Goal: Task Accomplishment & Management: Complete application form

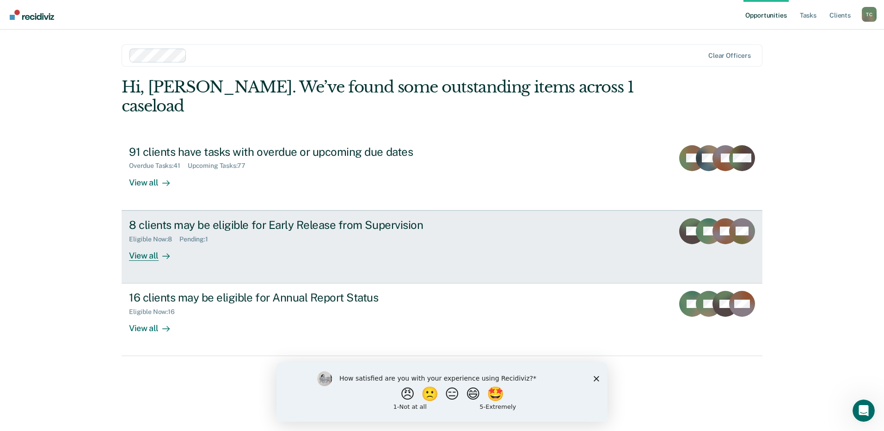
click at [168, 253] on icon at bounding box center [165, 256] width 7 height 7
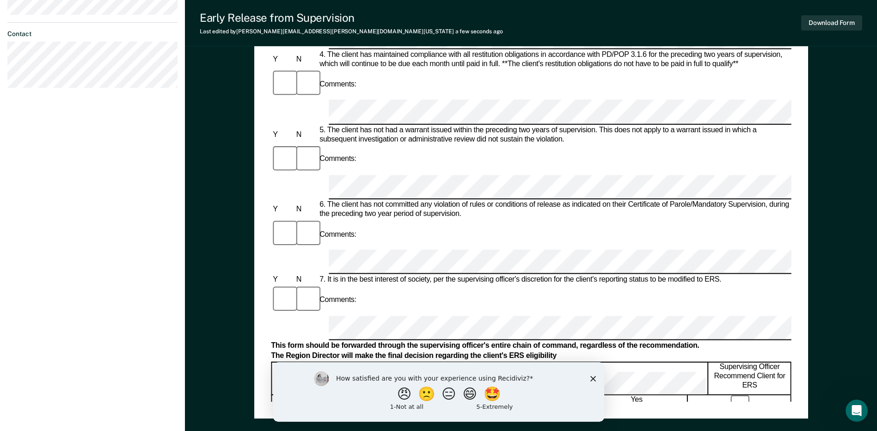
scroll to position [416, 0]
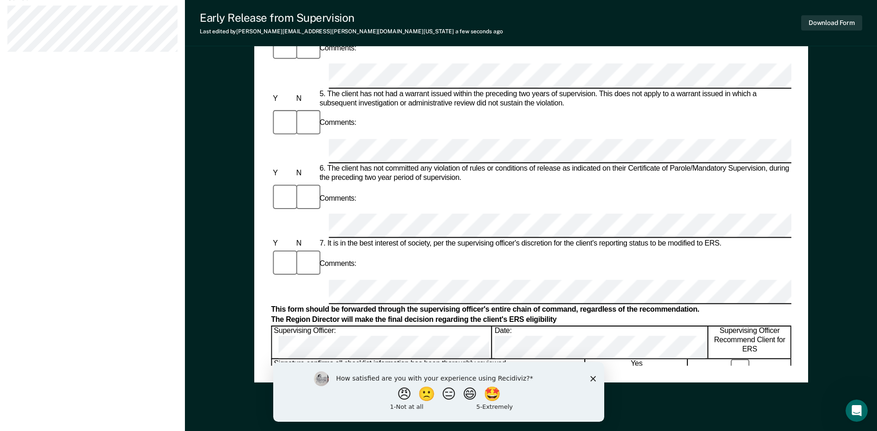
click at [248, 247] on div "Early Release from Supervision (ERS) Checklist, Recommendation, and Determinati…" at bounding box center [531, 48] width 692 height 814
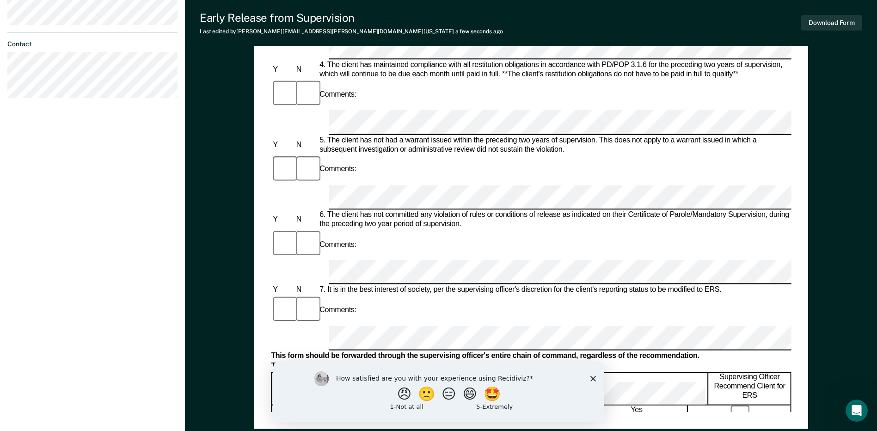
scroll to position [440, 0]
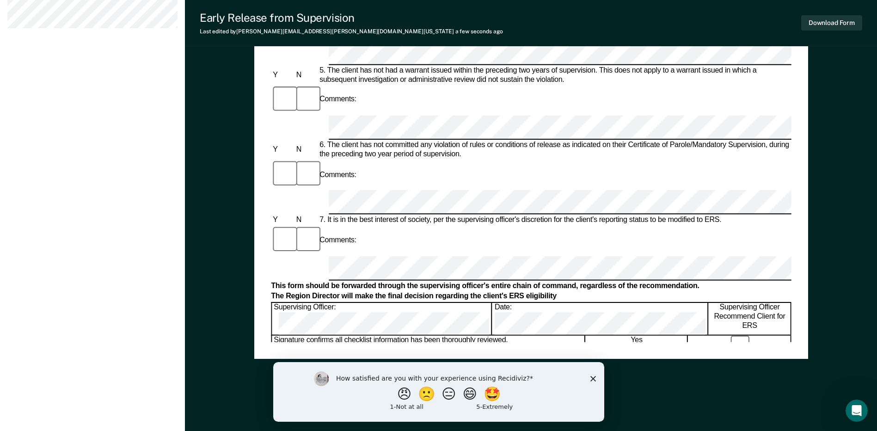
drag, startPoint x: 554, startPoint y: 272, endPoint x: 597, endPoint y: 345, distance: 84.6
click at [857, 29] on button "Download Form" at bounding box center [832, 22] width 61 height 15
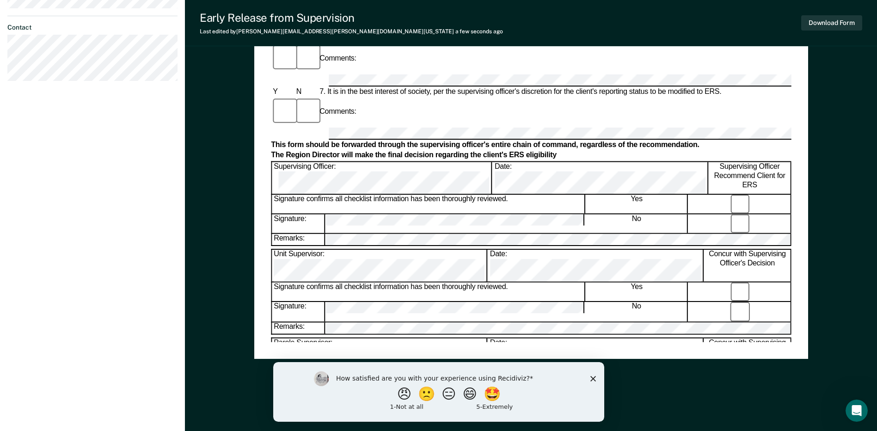
click at [594, 377] on polygon "Close survey" at bounding box center [593, 379] width 6 height 6
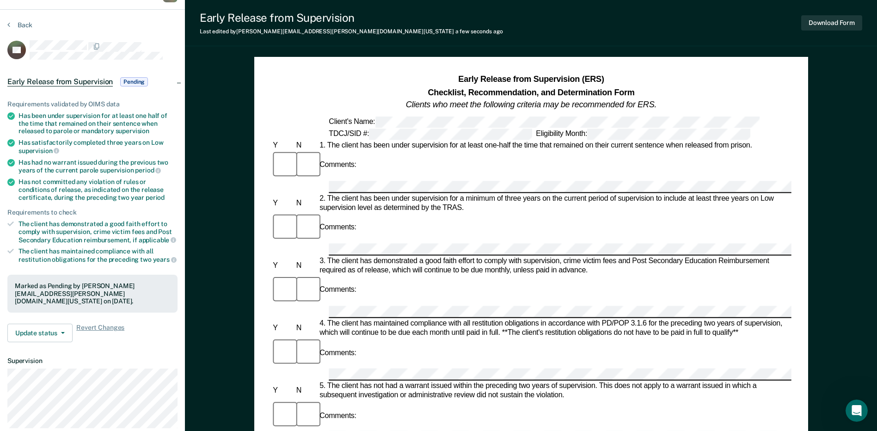
scroll to position [0, 0]
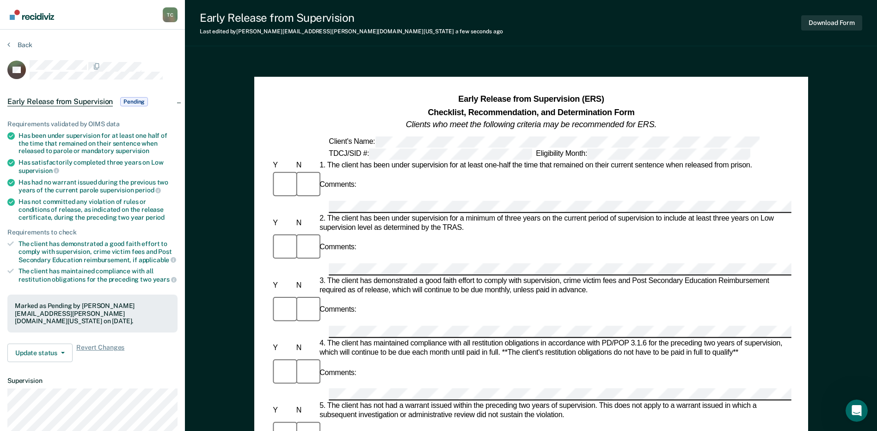
click at [131, 101] on span "Pending" at bounding box center [134, 101] width 28 height 9
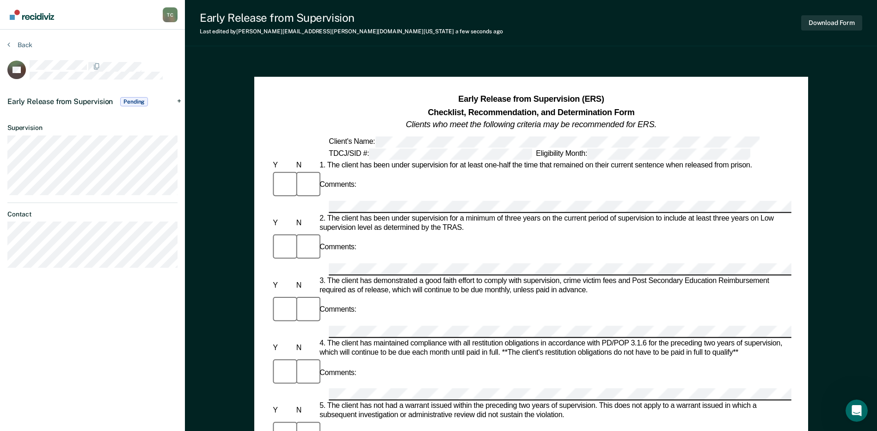
click at [131, 101] on span "Pending" at bounding box center [134, 101] width 28 height 9
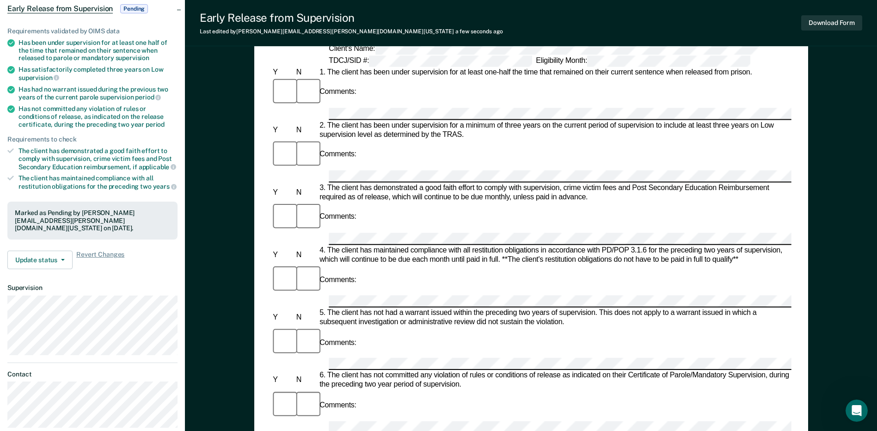
scroll to position [92, 0]
click at [39, 163] on div "The client has demonstrated a good faith effort to comply with supervision, cri…" at bounding box center [97, 160] width 159 height 24
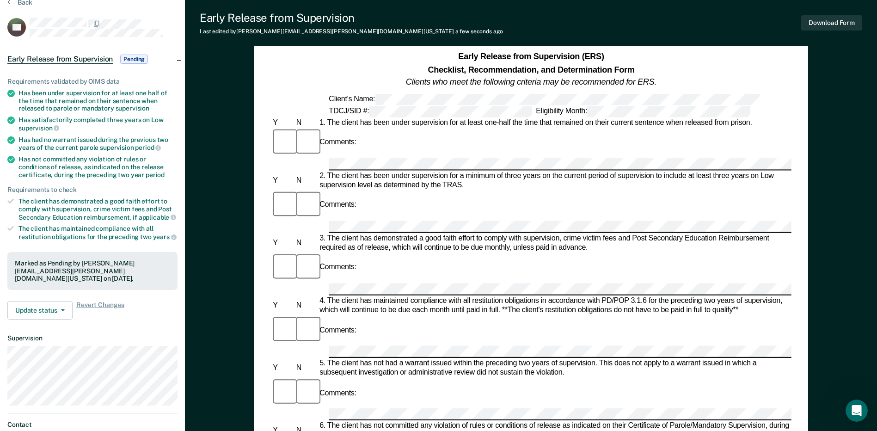
scroll to position [0, 0]
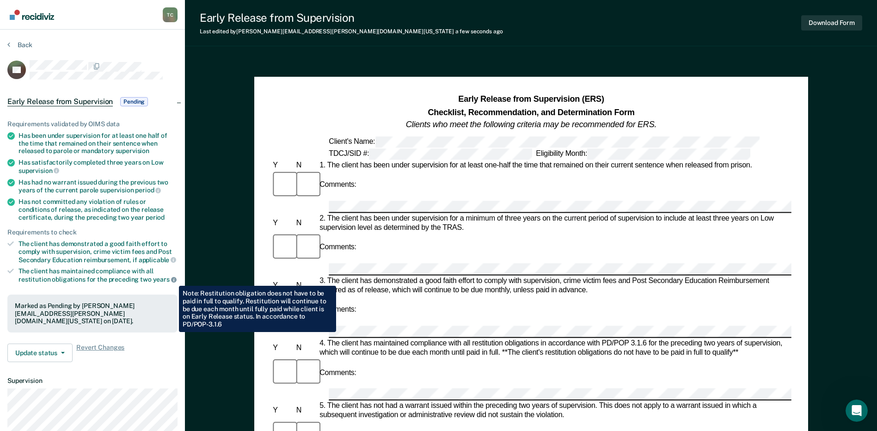
click at [172, 279] on icon at bounding box center [174, 280] width 6 height 6
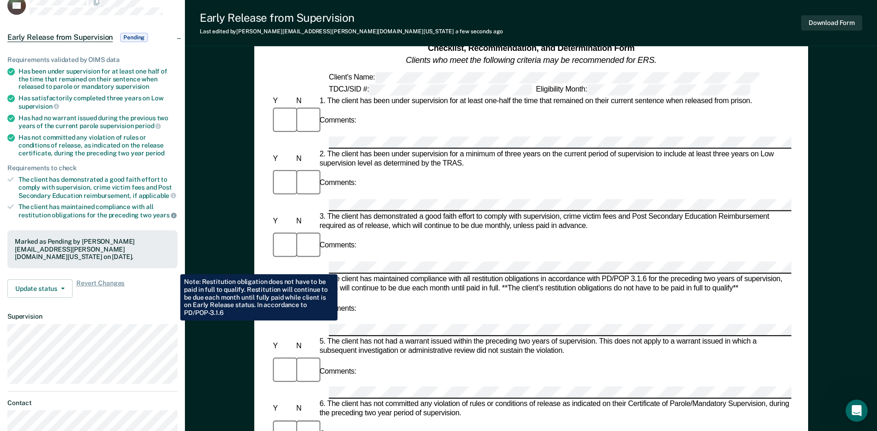
scroll to position [185, 0]
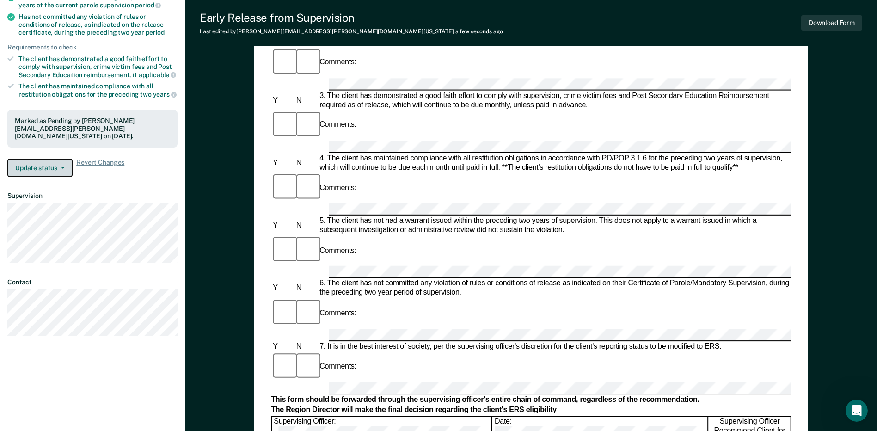
click at [57, 159] on button "Update status" at bounding box center [39, 168] width 65 height 18
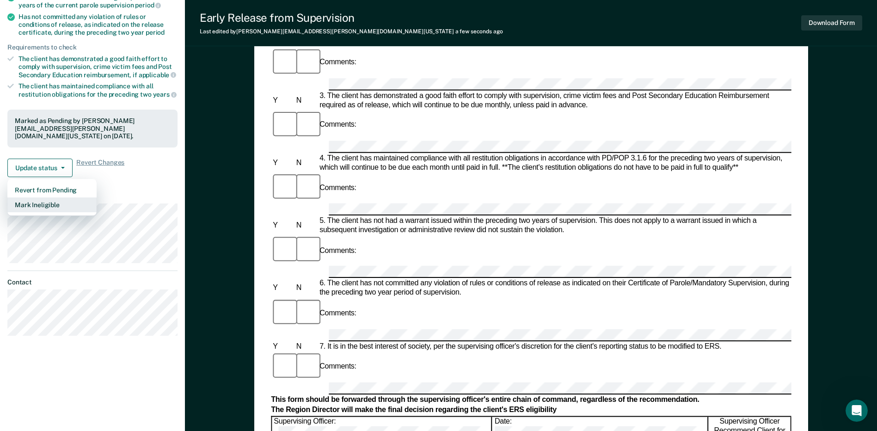
click at [56, 197] on button "Mark Ineligible" at bounding box center [51, 204] width 89 height 15
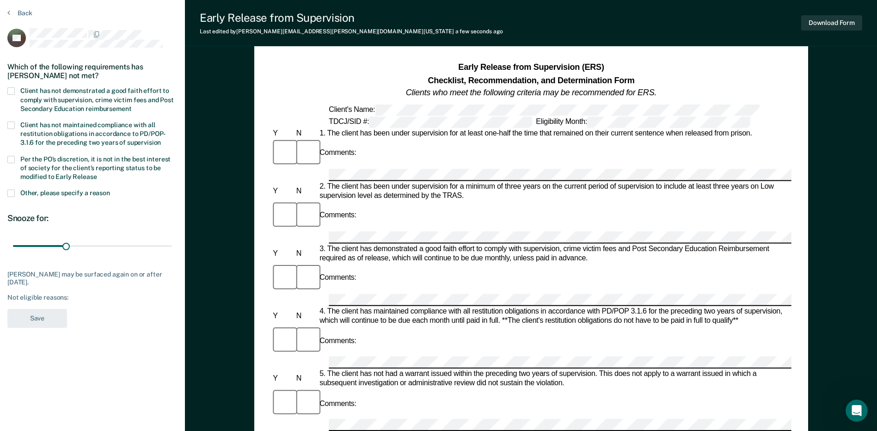
scroll to position [0, 0]
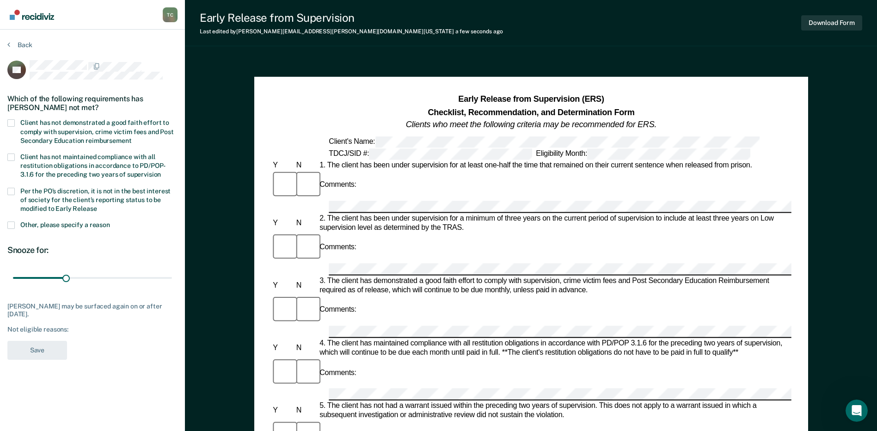
click at [53, 136] on span "Client has not demonstrated a good faith effort to comply with supervision, cri…" at bounding box center [97, 131] width 154 height 25
click at [131, 137] on input "Client has not demonstrated a good faith effort to comply with supervision, cri…" at bounding box center [131, 137] width 0 height 0
click at [49, 345] on button "Save" at bounding box center [37, 350] width 60 height 19
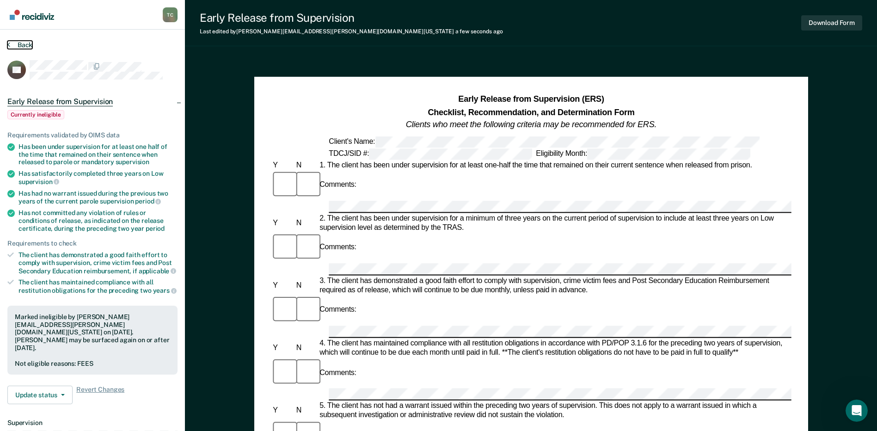
click at [14, 43] on button "Back" at bounding box center [19, 45] width 25 height 8
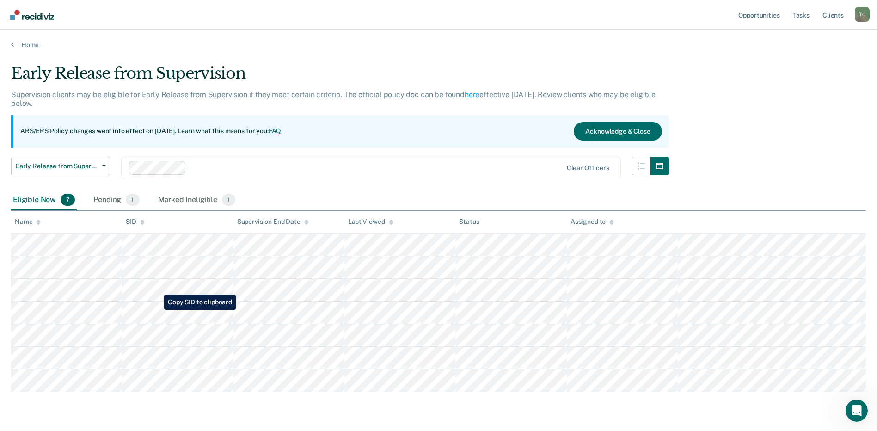
scroll to position [28, 0]
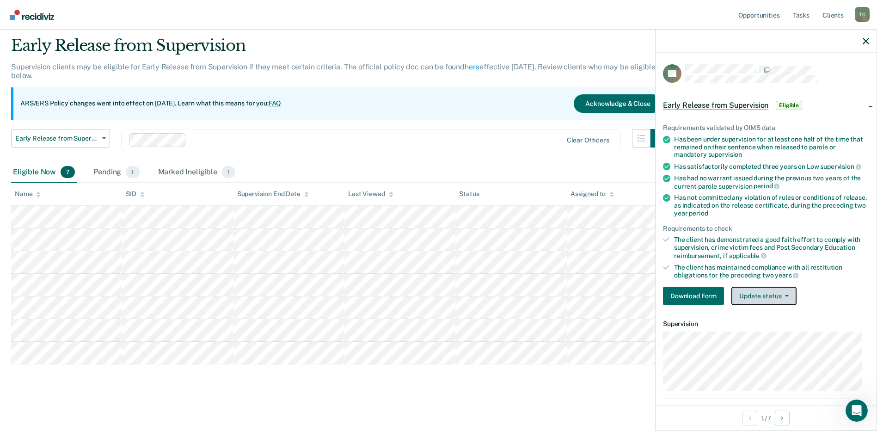
click at [770, 297] on button "Update status" at bounding box center [764, 296] width 65 height 18
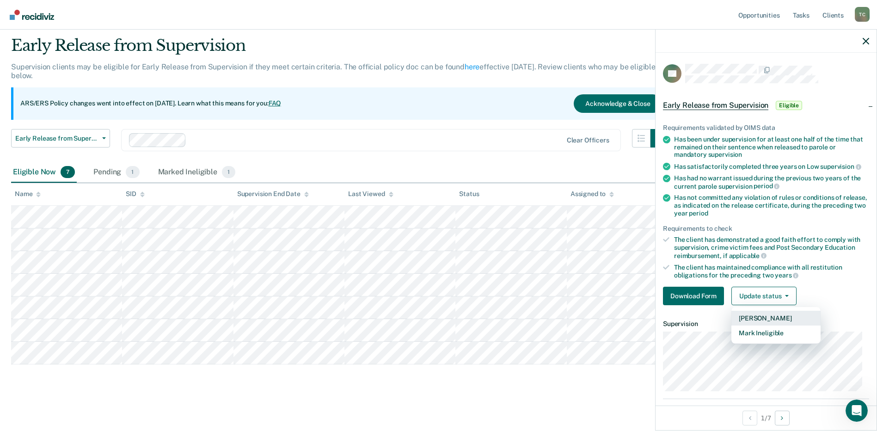
click at [771, 314] on button "[PERSON_NAME]" at bounding box center [776, 318] width 89 height 15
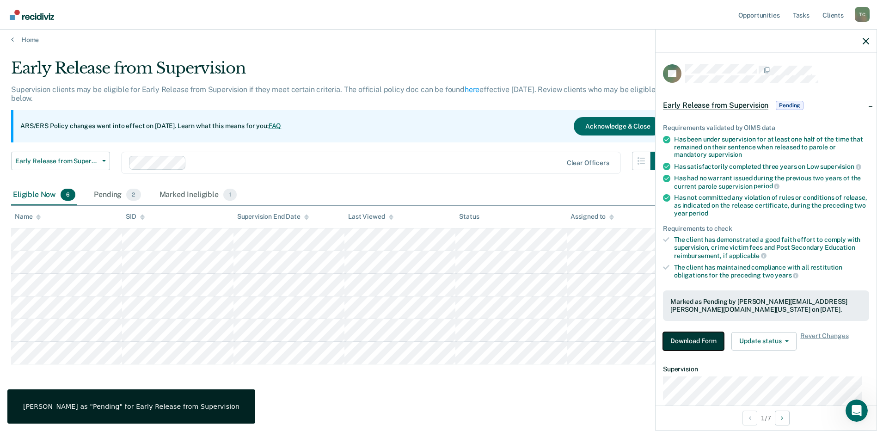
click at [712, 340] on button "Download Form" at bounding box center [693, 341] width 61 height 18
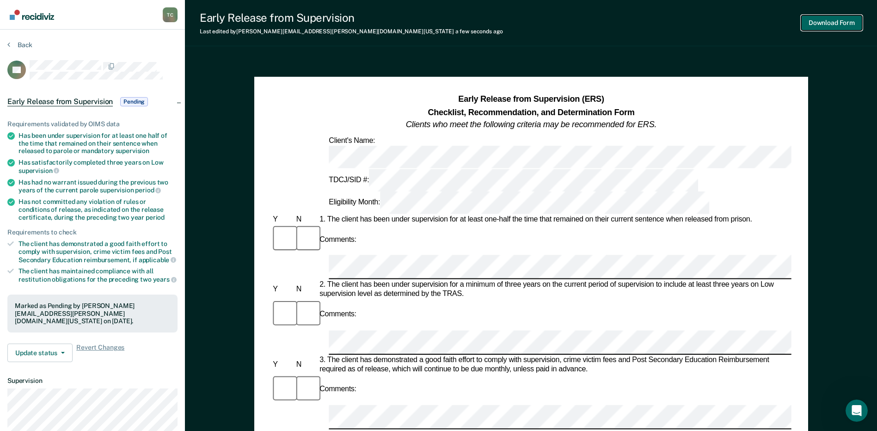
click at [833, 17] on button "Download Form" at bounding box center [832, 22] width 61 height 15
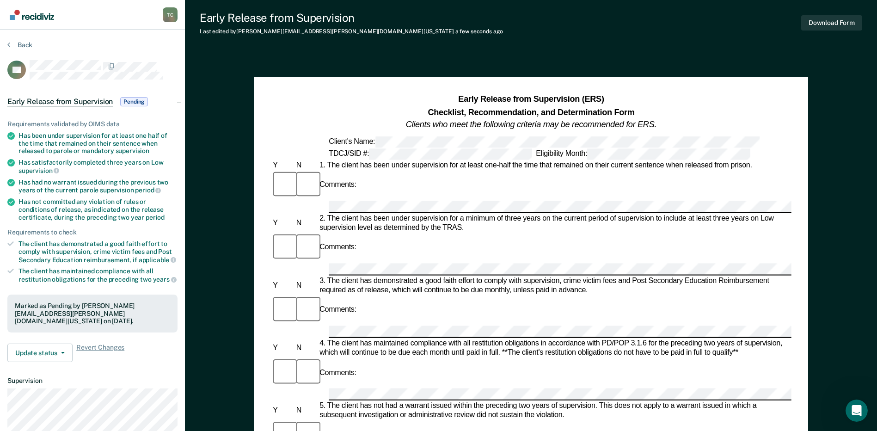
click at [20, 40] on section "Back TV Early Release from Supervision Pending Requirements validated by OIMS d…" at bounding box center [92, 281] width 185 height 502
click at [21, 43] on button "Back" at bounding box center [19, 45] width 25 height 8
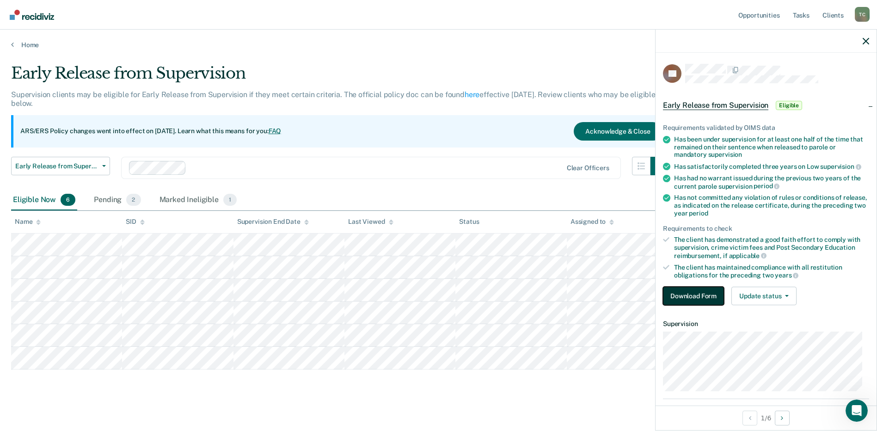
click at [704, 297] on button "Download Form" at bounding box center [693, 296] width 61 height 18
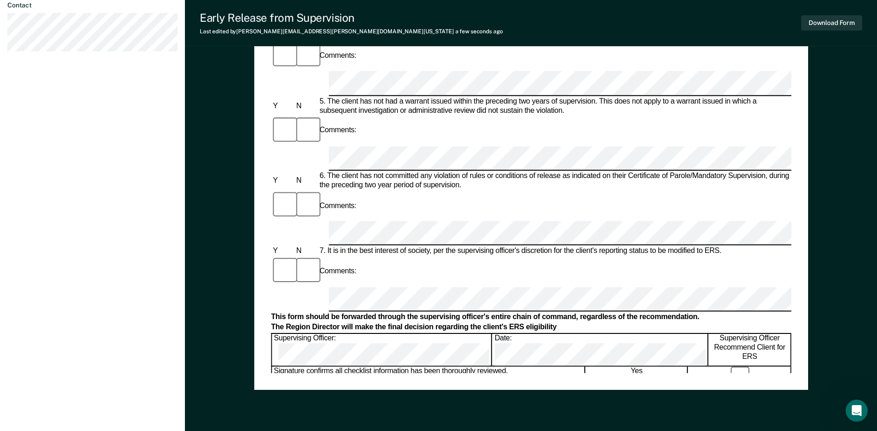
scroll to position [440, 0]
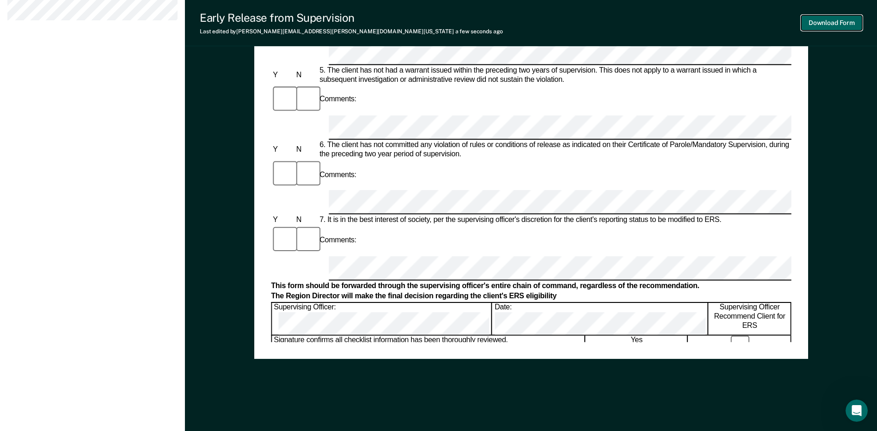
click at [820, 28] on button "Download Form" at bounding box center [832, 22] width 61 height 15
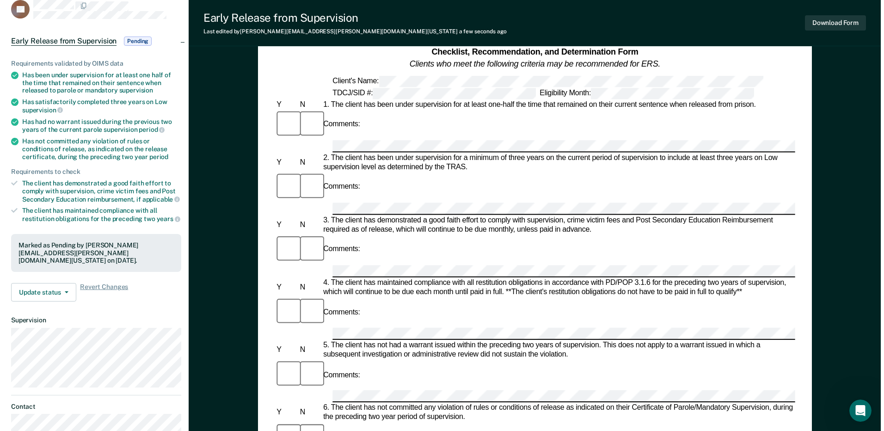
scroll to position [0, 0]
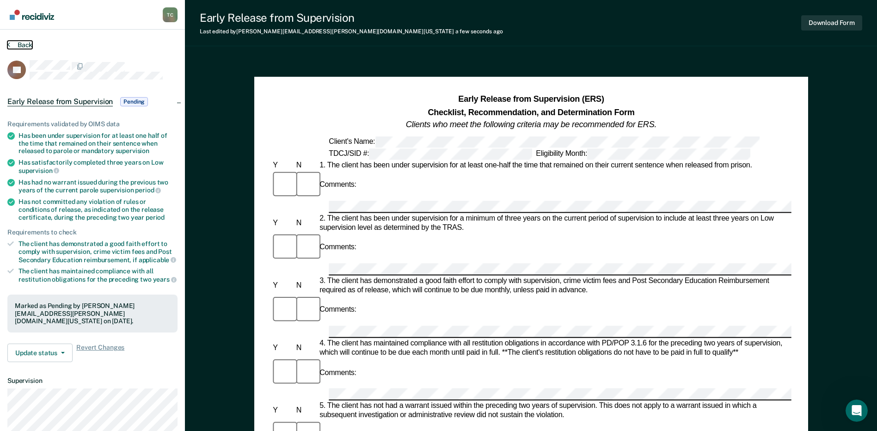
click at [20, 42] on button "Back" at bounding box center [19, 45] width 25 height 8
